Goal: Find specific page/section: Find specific page/section

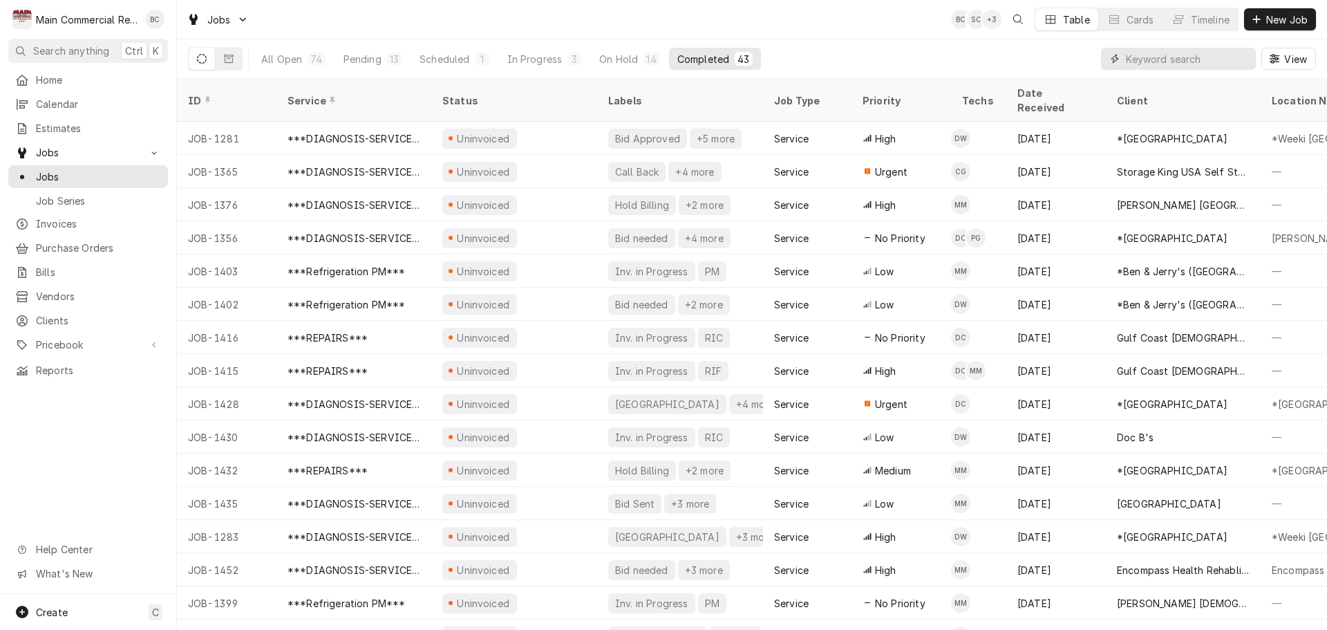
click at [1161, 67] on input "Dynamic Content Wrapper" at bounding box center [1187, 59] width 123 height 22
type input "bill out"
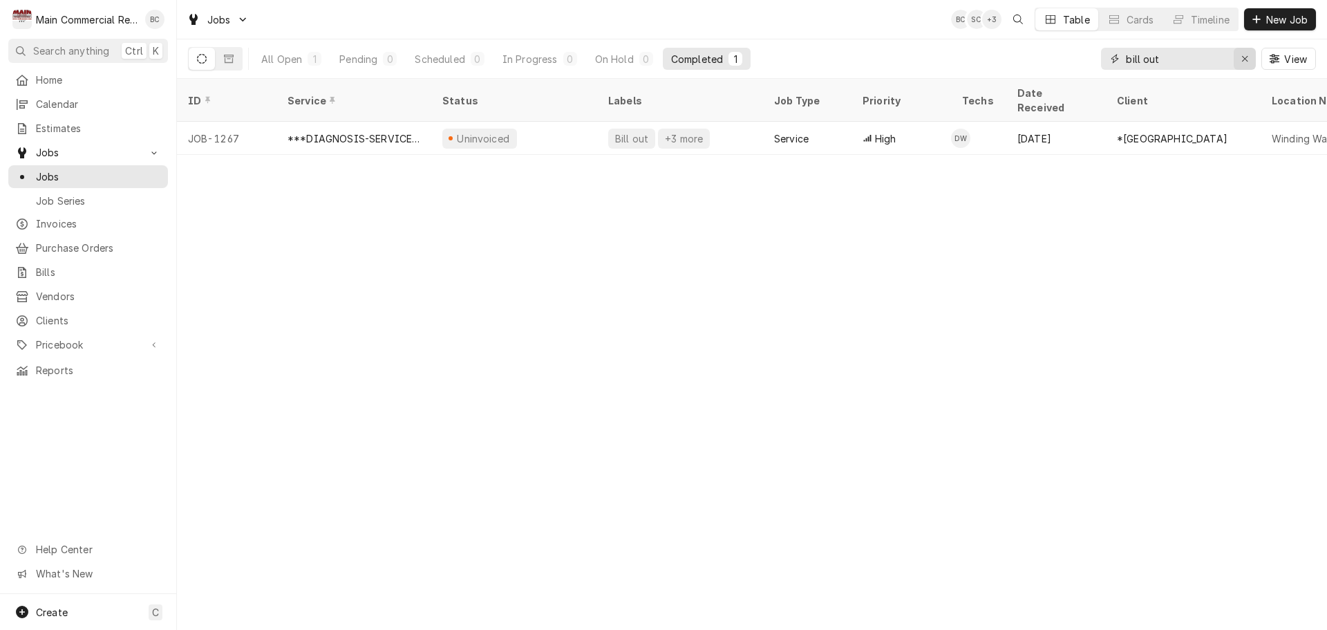
click at [1242, 56] on icon "Erase input" at bounding box center [1246, 59] width 8 height 10
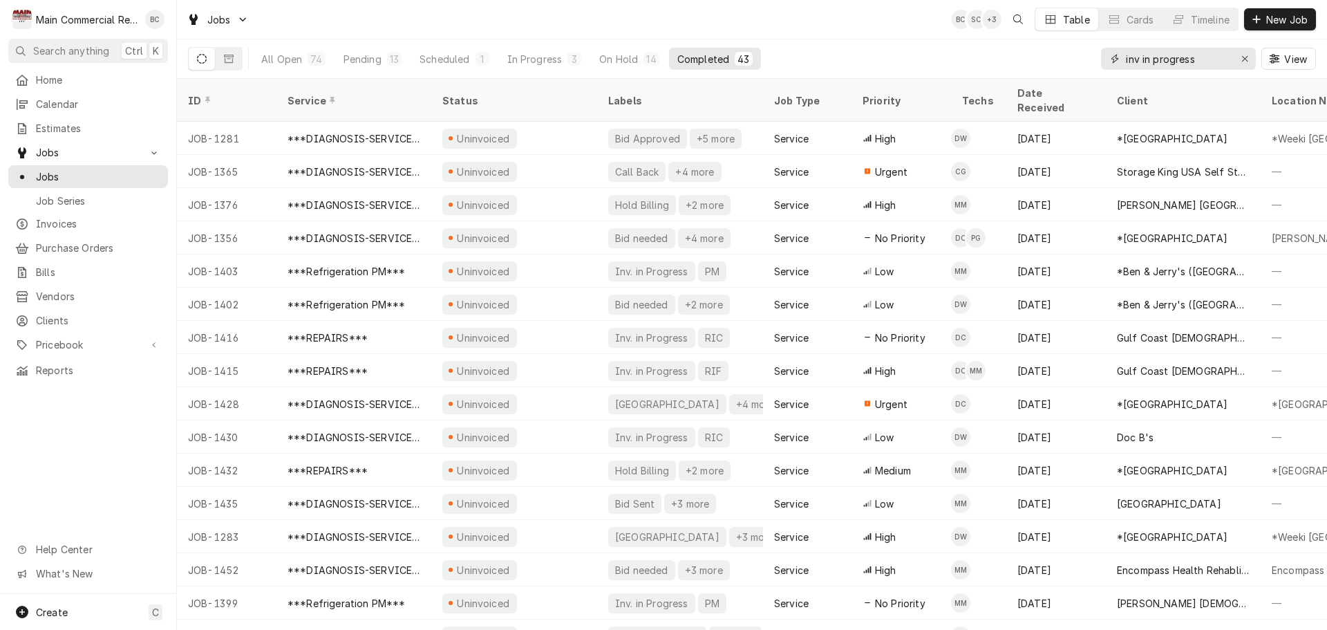
type input "inv in progress"
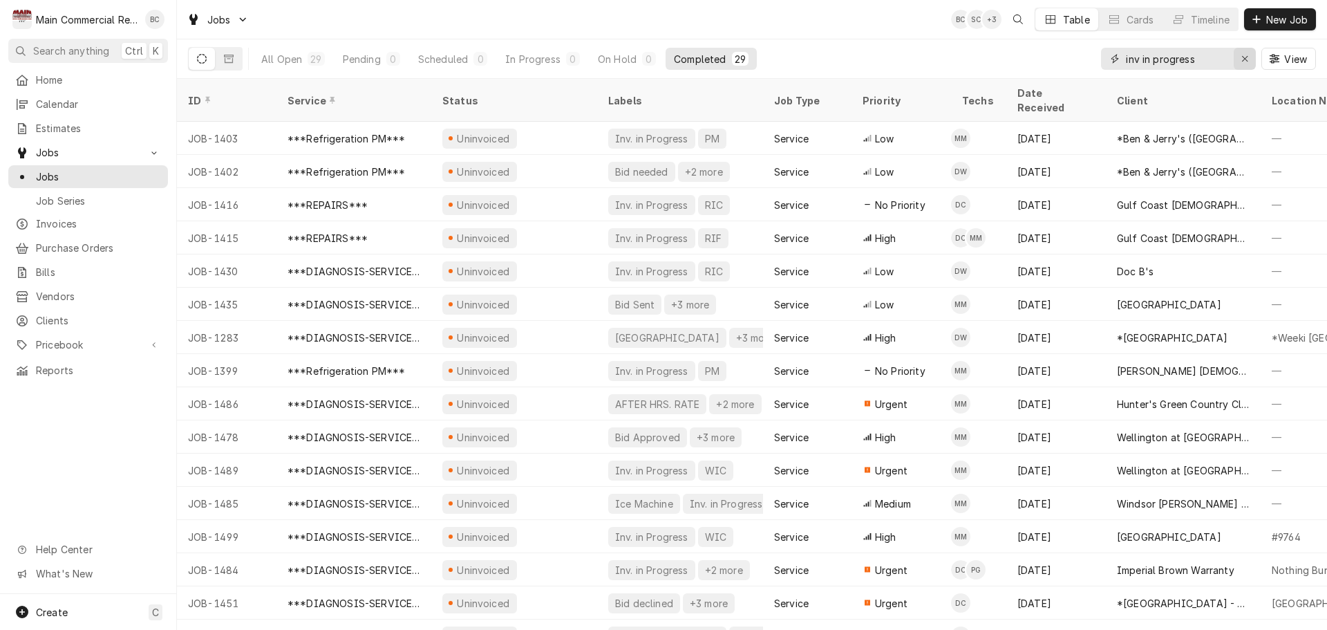
click at [1247, 58] on icon "Erase input" at bounding box center [1246, 59] width 8 height 10
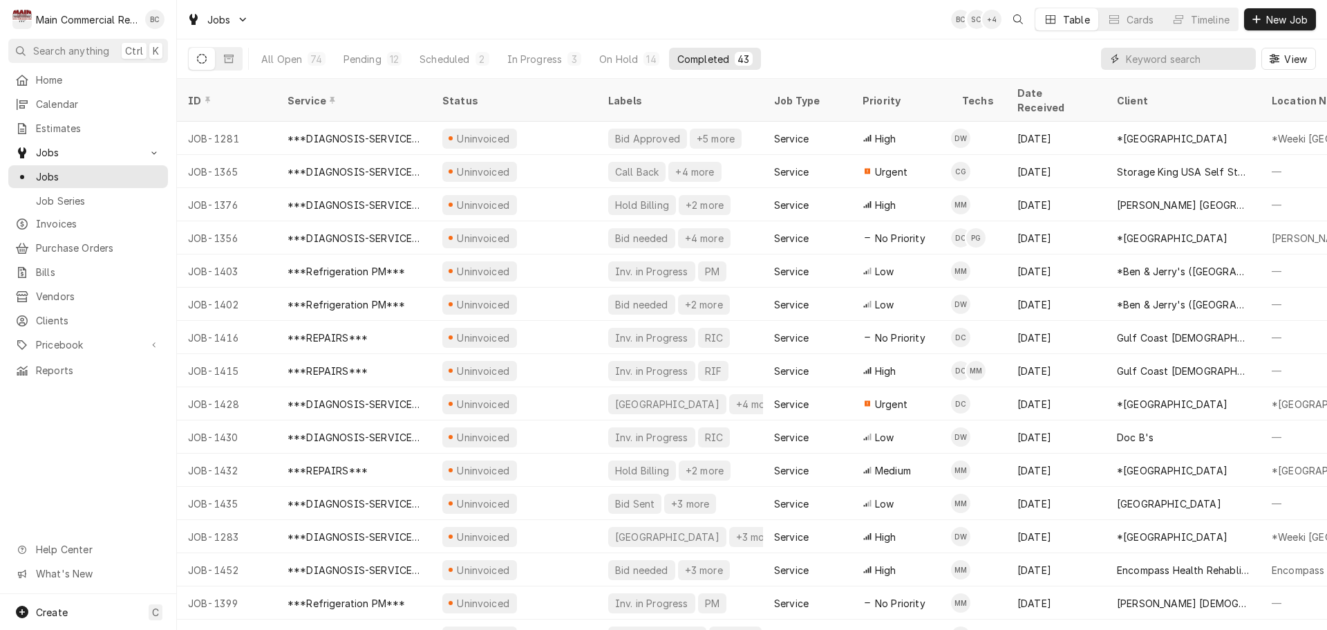
click at [1130, 62] on input "Dynamic Content Wrapper" at bounding box center [1187, 59] width 123 height 22
type input "bill out"
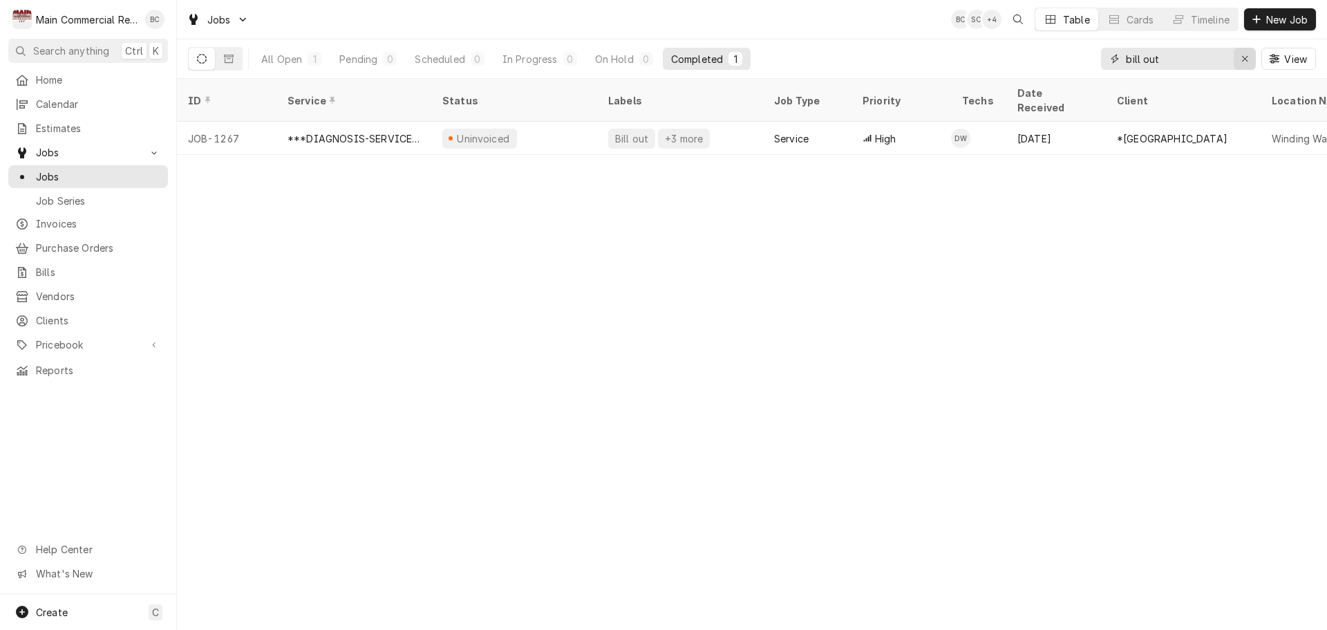
click at [1244, 63] on icon "Erase input" at bounding box center [1246, 59] width 8 height 10
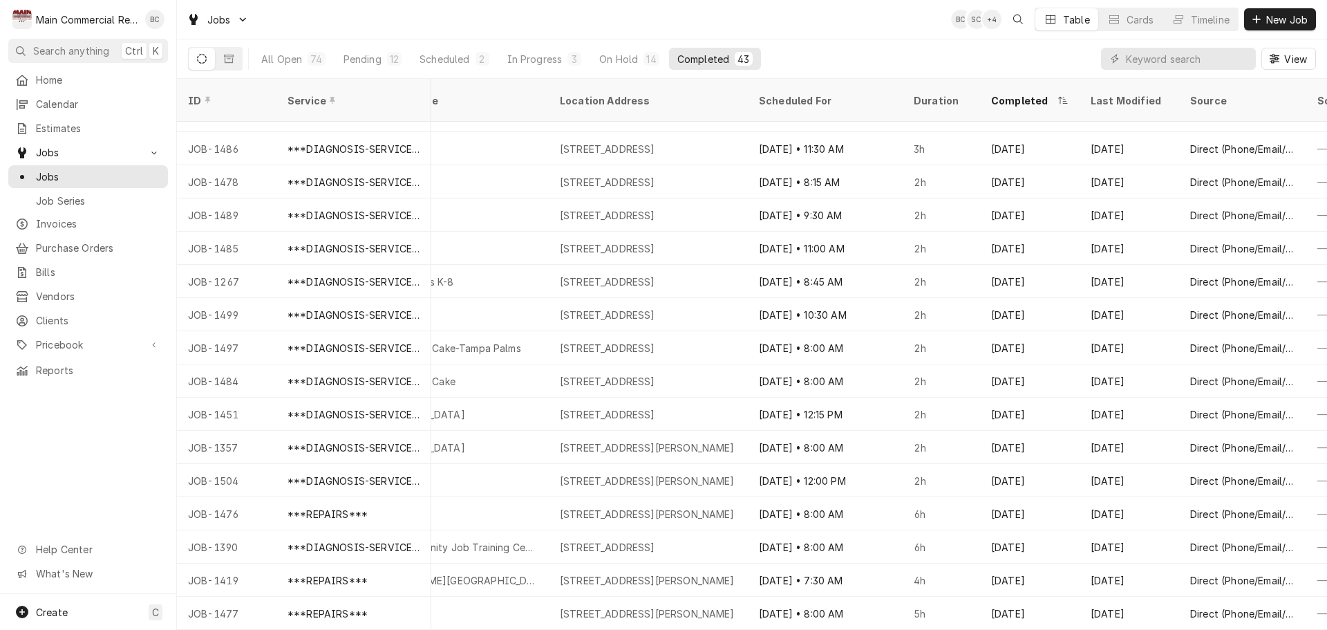
scroll to position [360, 911]
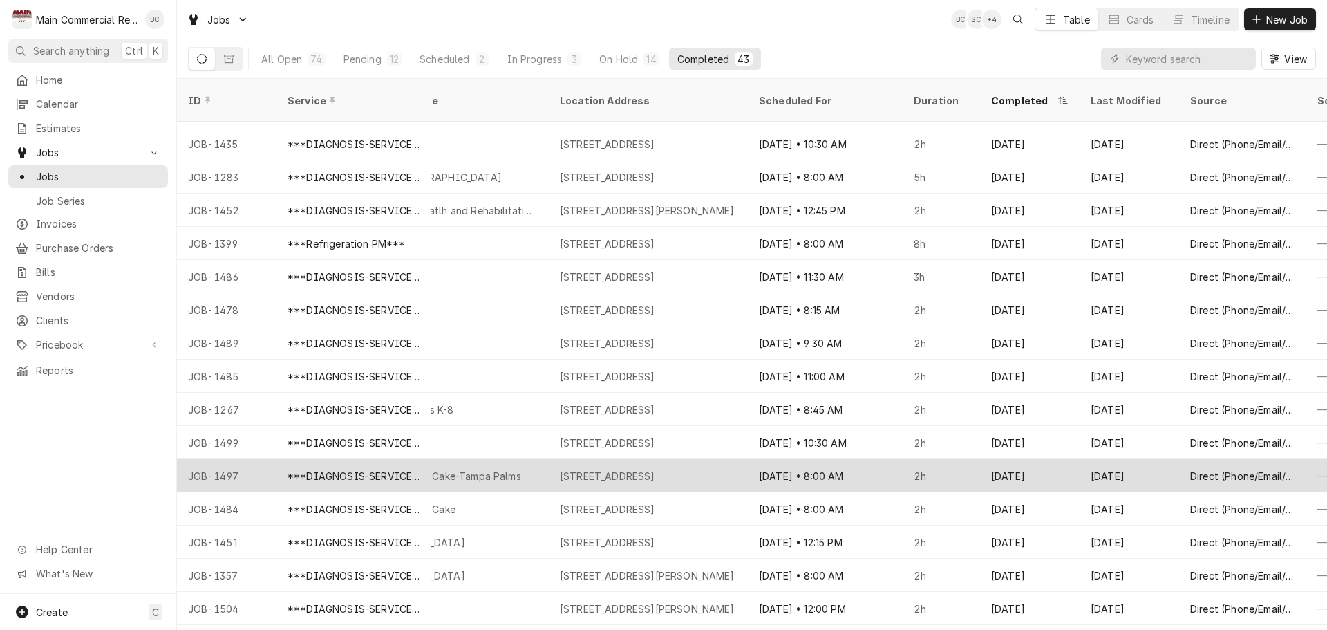
click at [902, 460] on div "Sep 30 • 8:00 AM" at bounding box center [825, 475] width 155 height 33
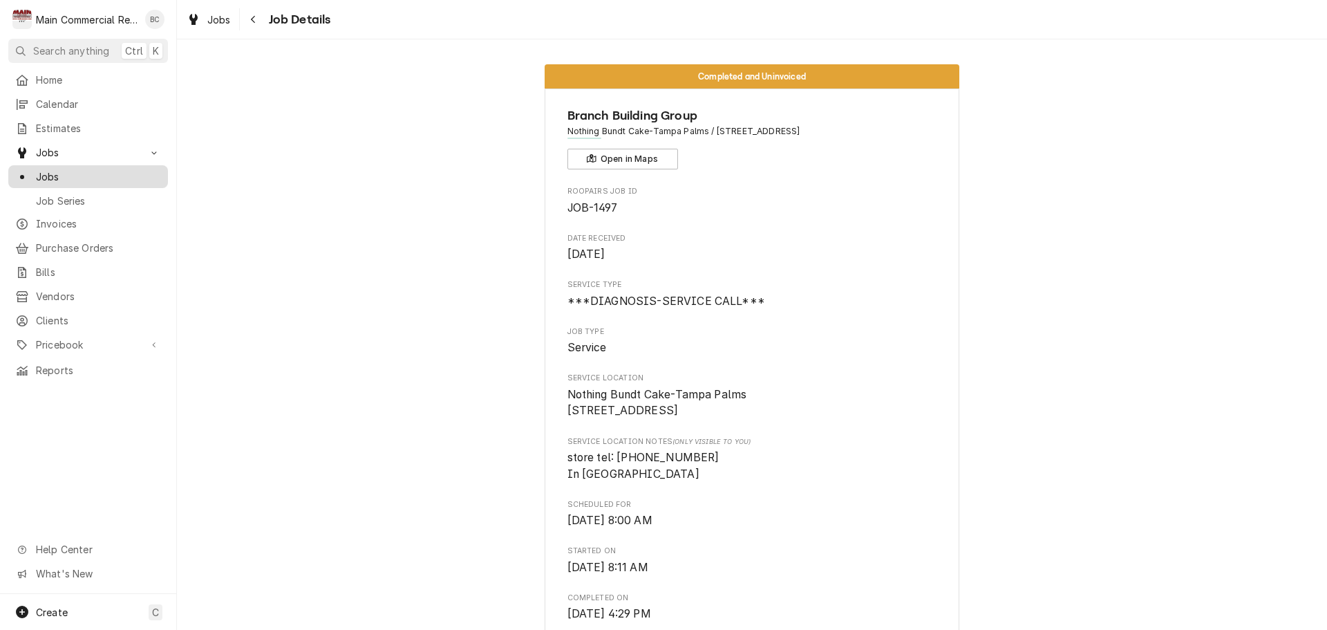
click at [100, 175] on span "Jobs" at bounding box center [98, 176] width 125 height 15
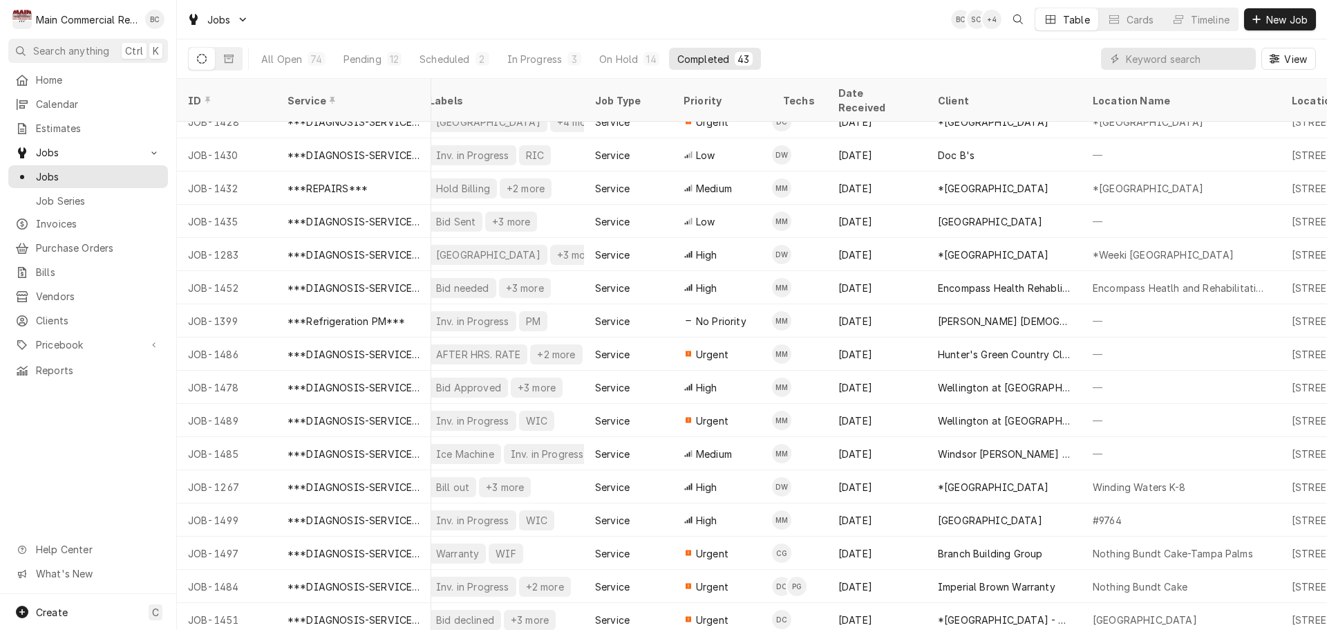
scroll to position [282, 0]
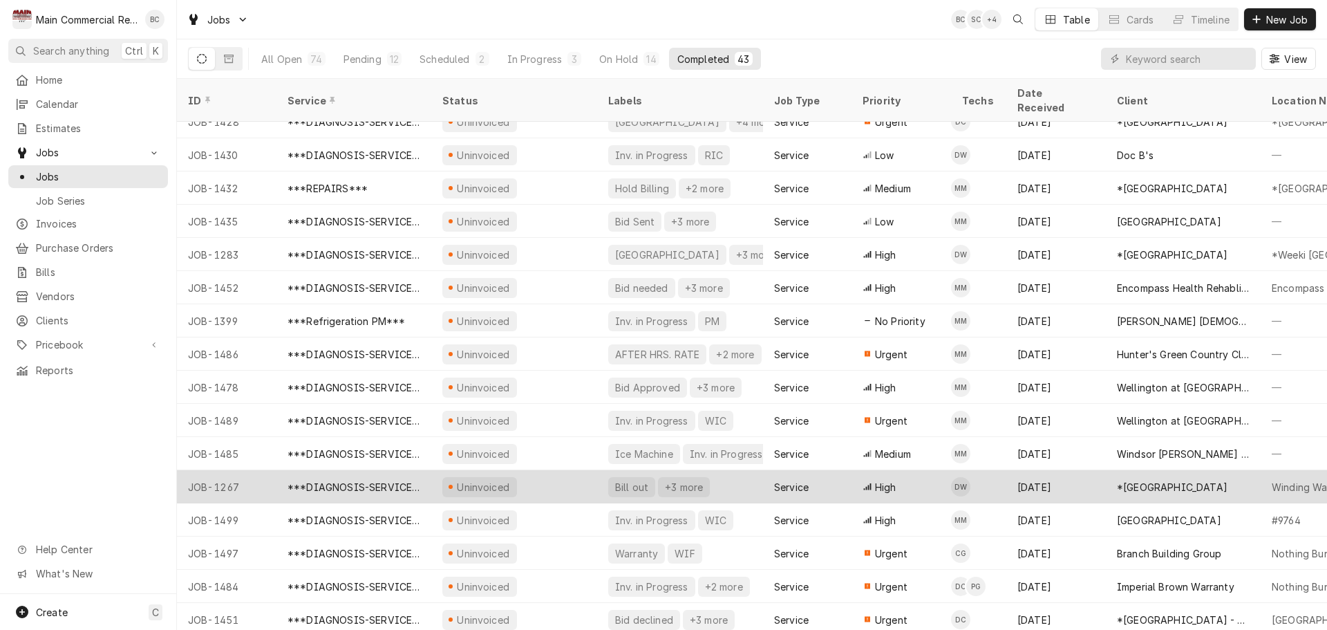
click at [633, 480] on div "Bill out" at bounding box center [632, 487] width 36 height 15
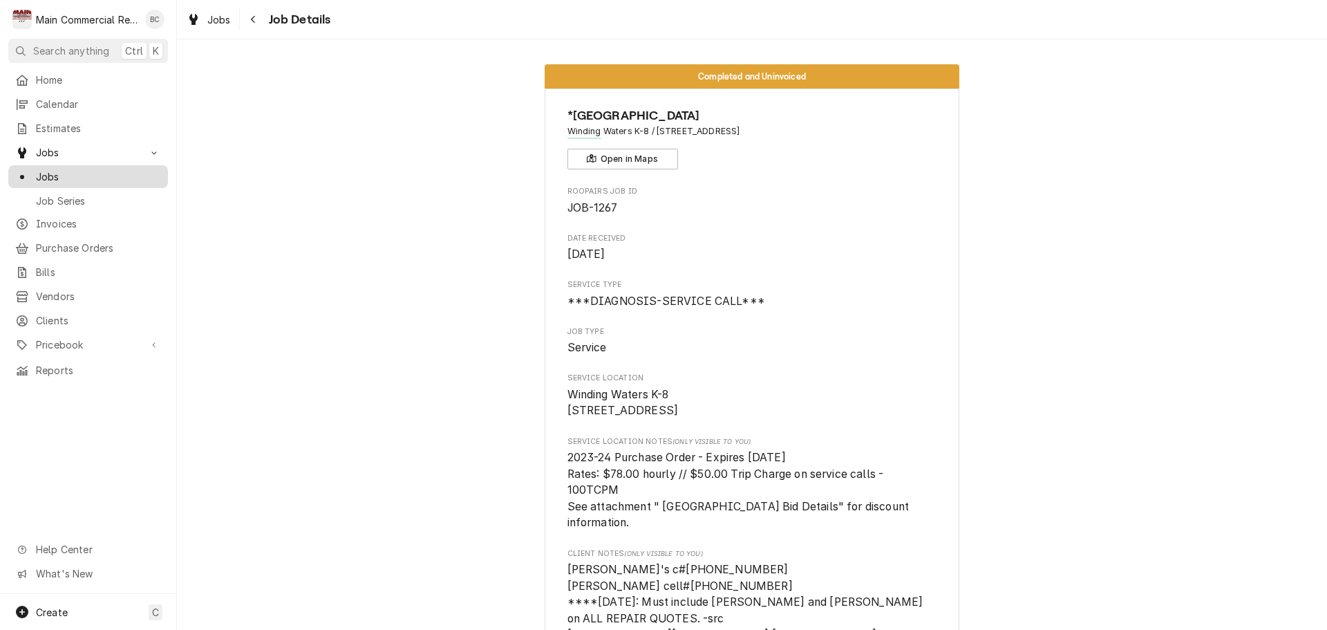
click at [88, 174] on span "Jobs" at bounding box center [98, 176] width 125 height 15
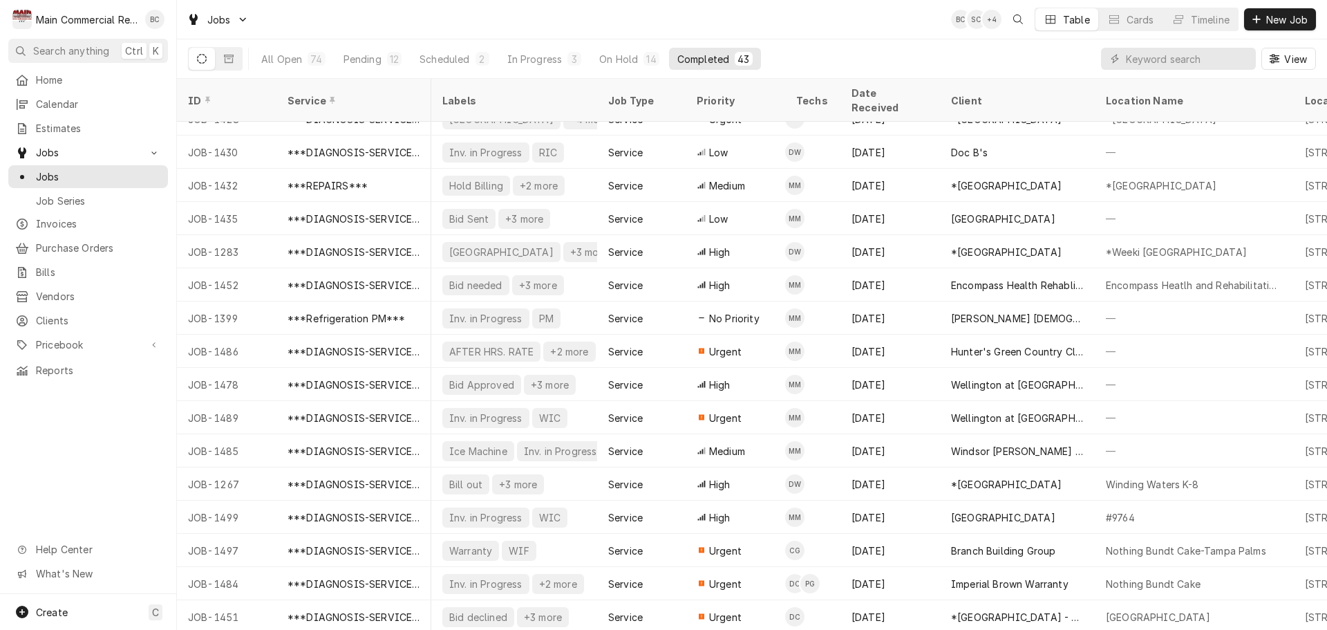
scroll to position [285, 163]
click at [1191, 57] on input "Dynamic Content Wrapper" at bounding box center [1187, 59] width 123 height 22
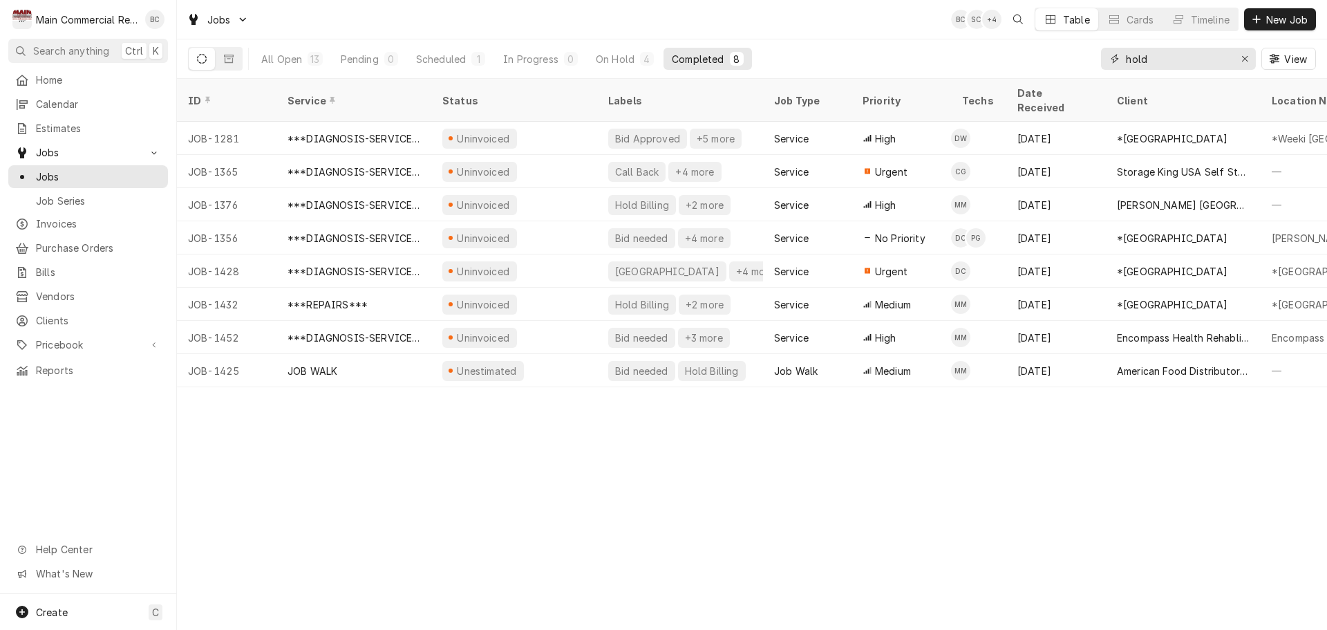
type input "hold"
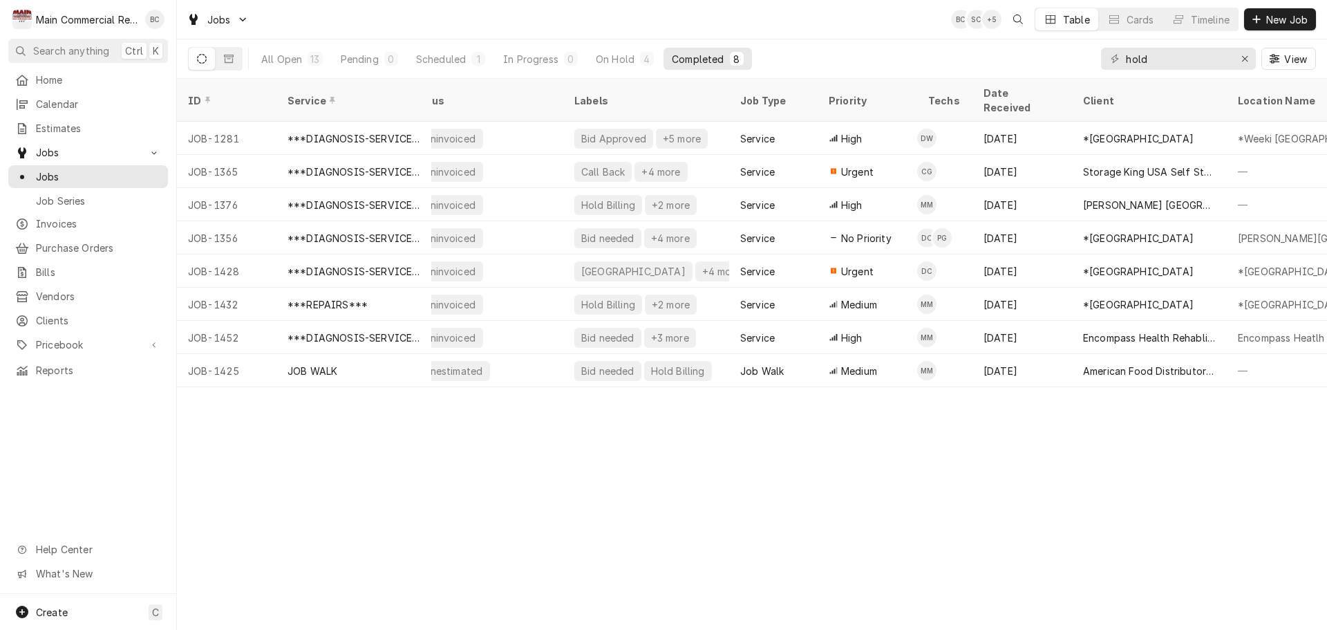
scroll to position [0, 0]
